Goal: Complete application form

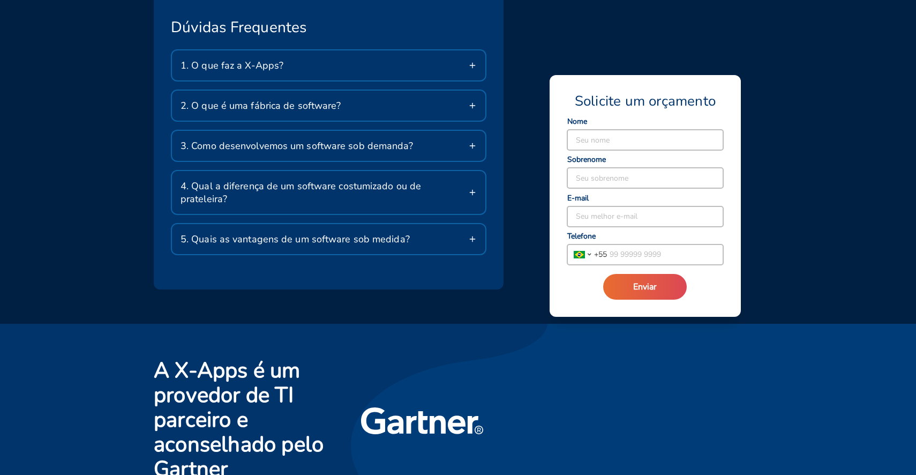
scroll to position [2096, 0]
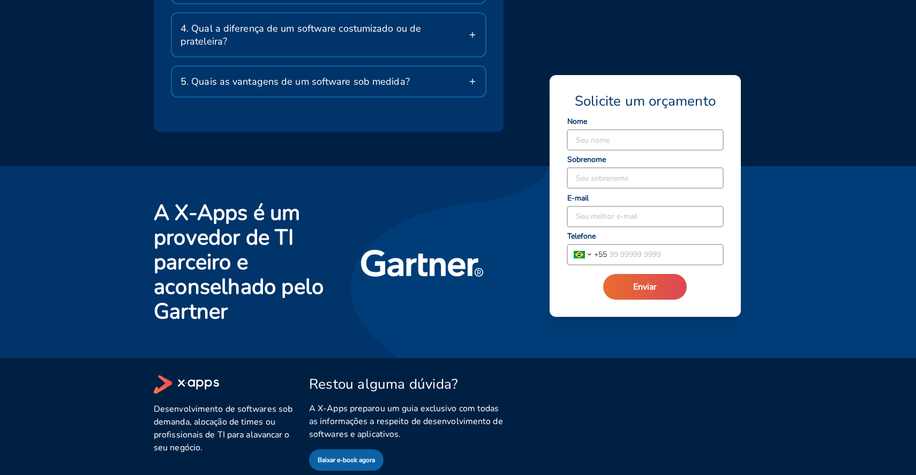
click at [607, 139] on input at bounding box center [645, 140] width 156 height 20
type input "[PERSON_NAME]"
type input "Forteza"
type input "[EMAIL_ADDRESS][DOMAIN_NAME]"
type input "[PHONE_NUMBER]"
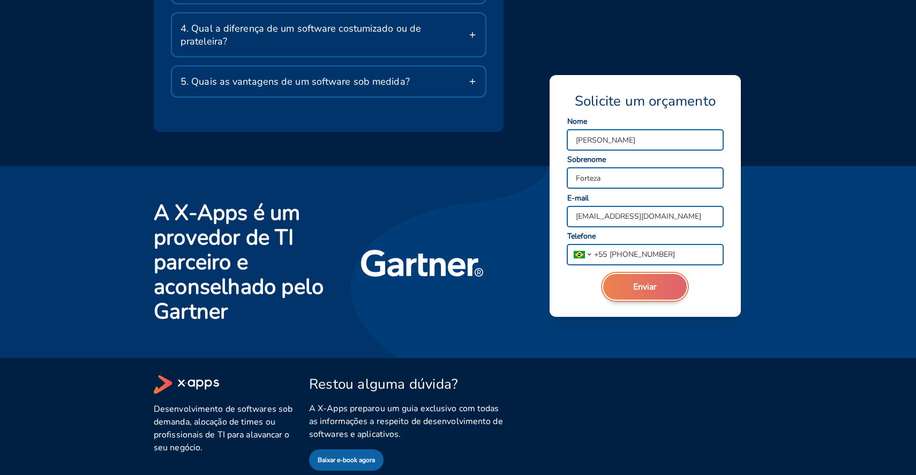
click at [638, 288] on span "Enviar" at bounding box center [645, 287] width 24 height 12
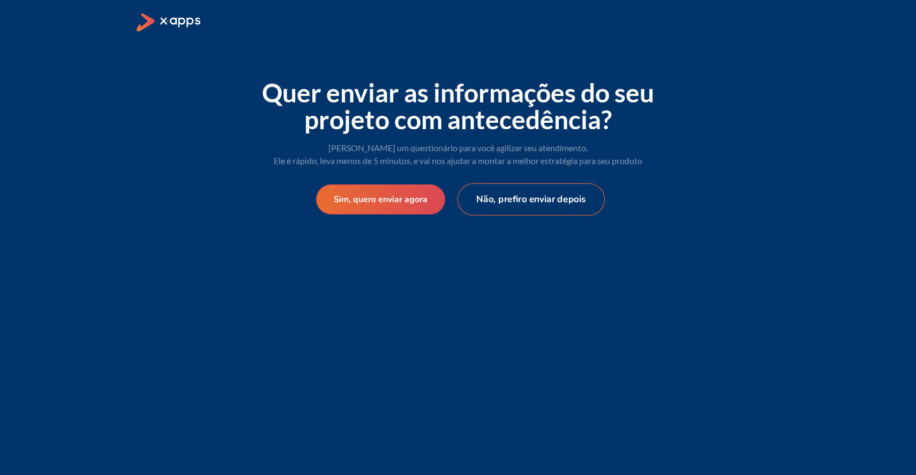
click at [516, 193] on button "Não, prefiro enviar depois" at bounding box center [532, 199] width 148 height 32
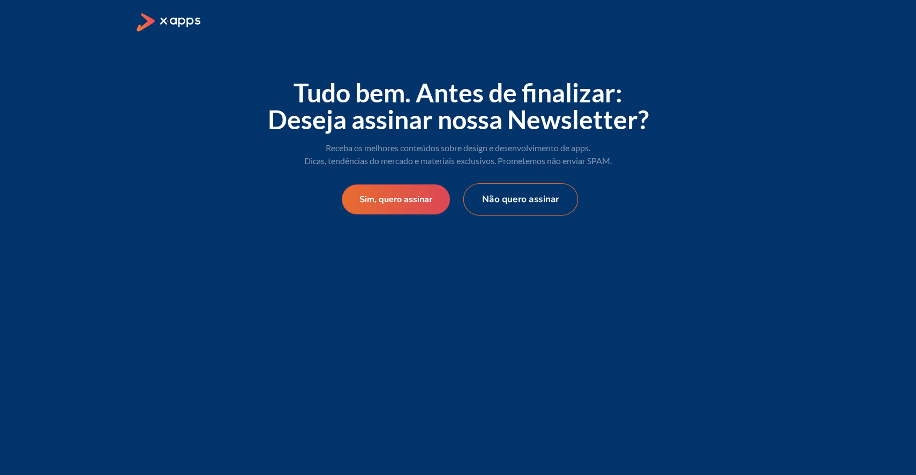
click at [520, 207] on button "Não quero assinar" at bounding box center [520, 199] width 115 height 32
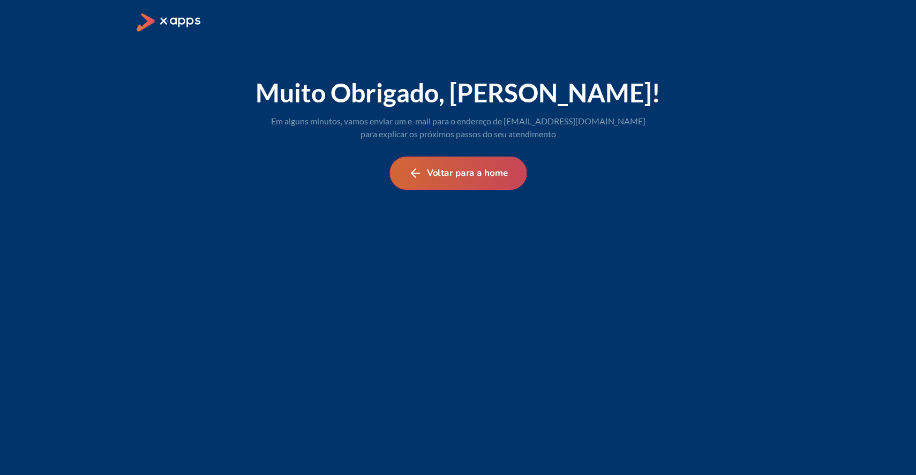
click at [489, 177] on button "Voltar para a home" at bounding box center [457, 172] width 137 height 33
